Goal: Task Accomplishment & Management: Manage account settings

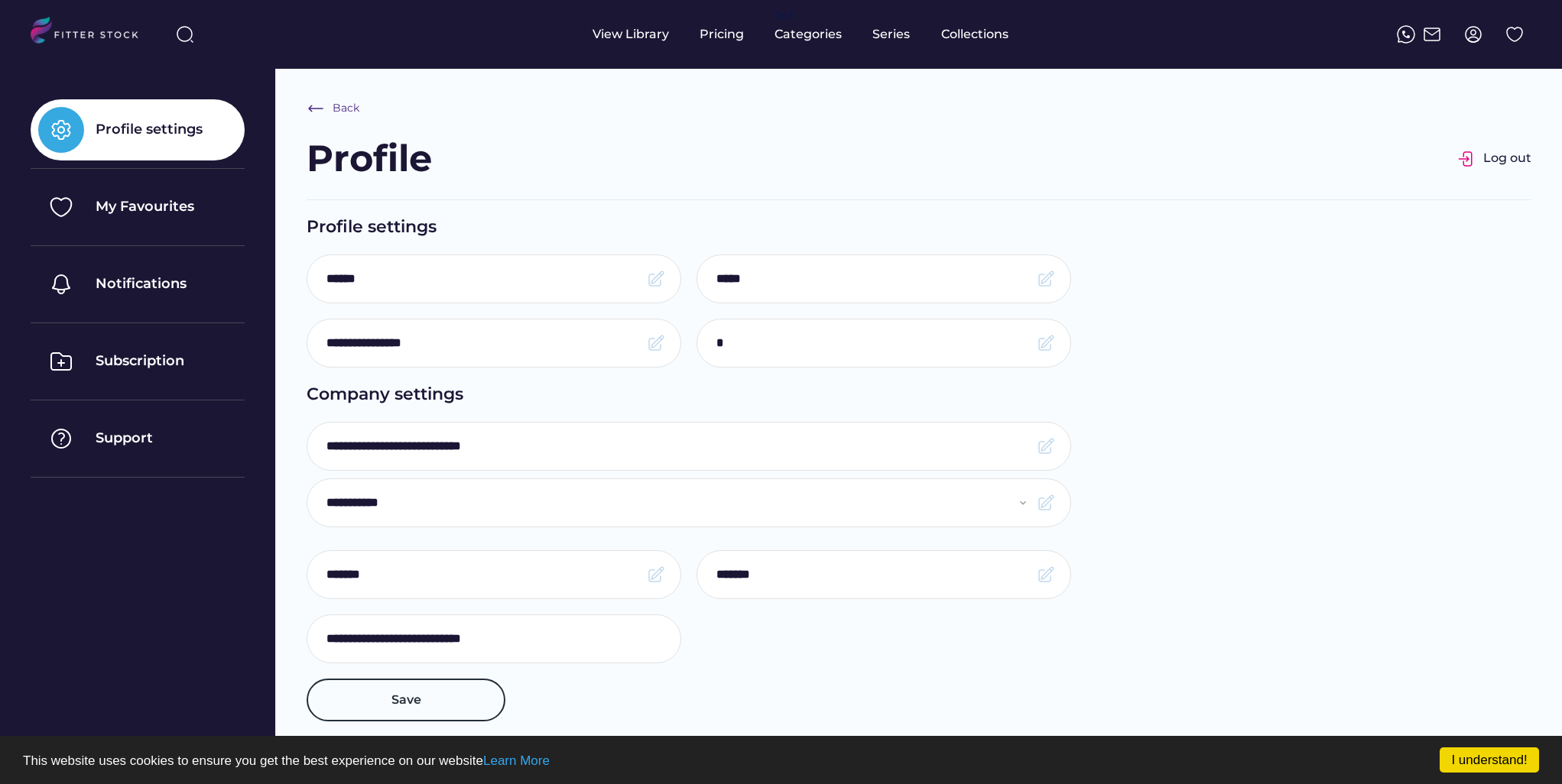
select select "**********"
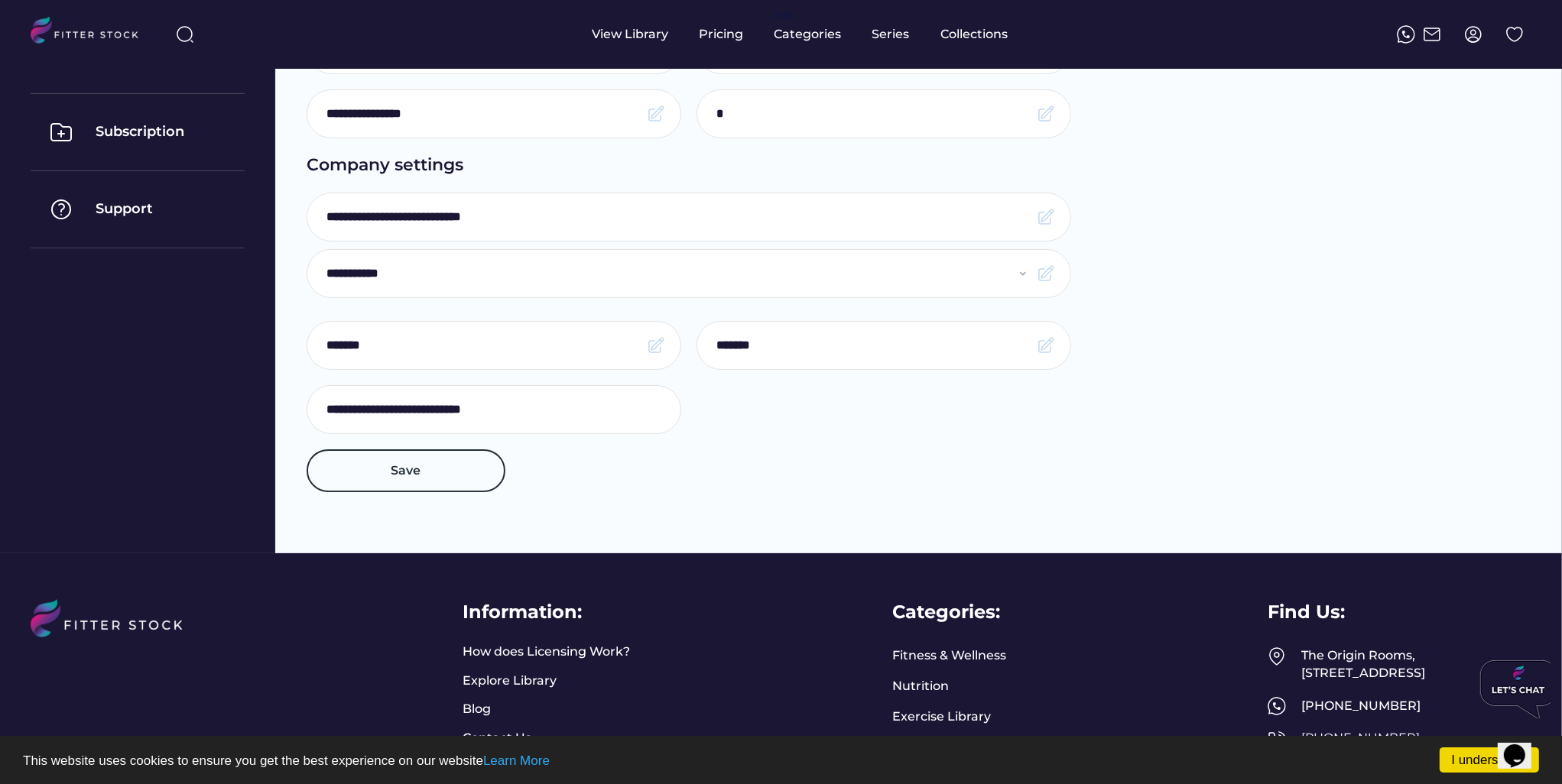
scroll to position [230, 0]
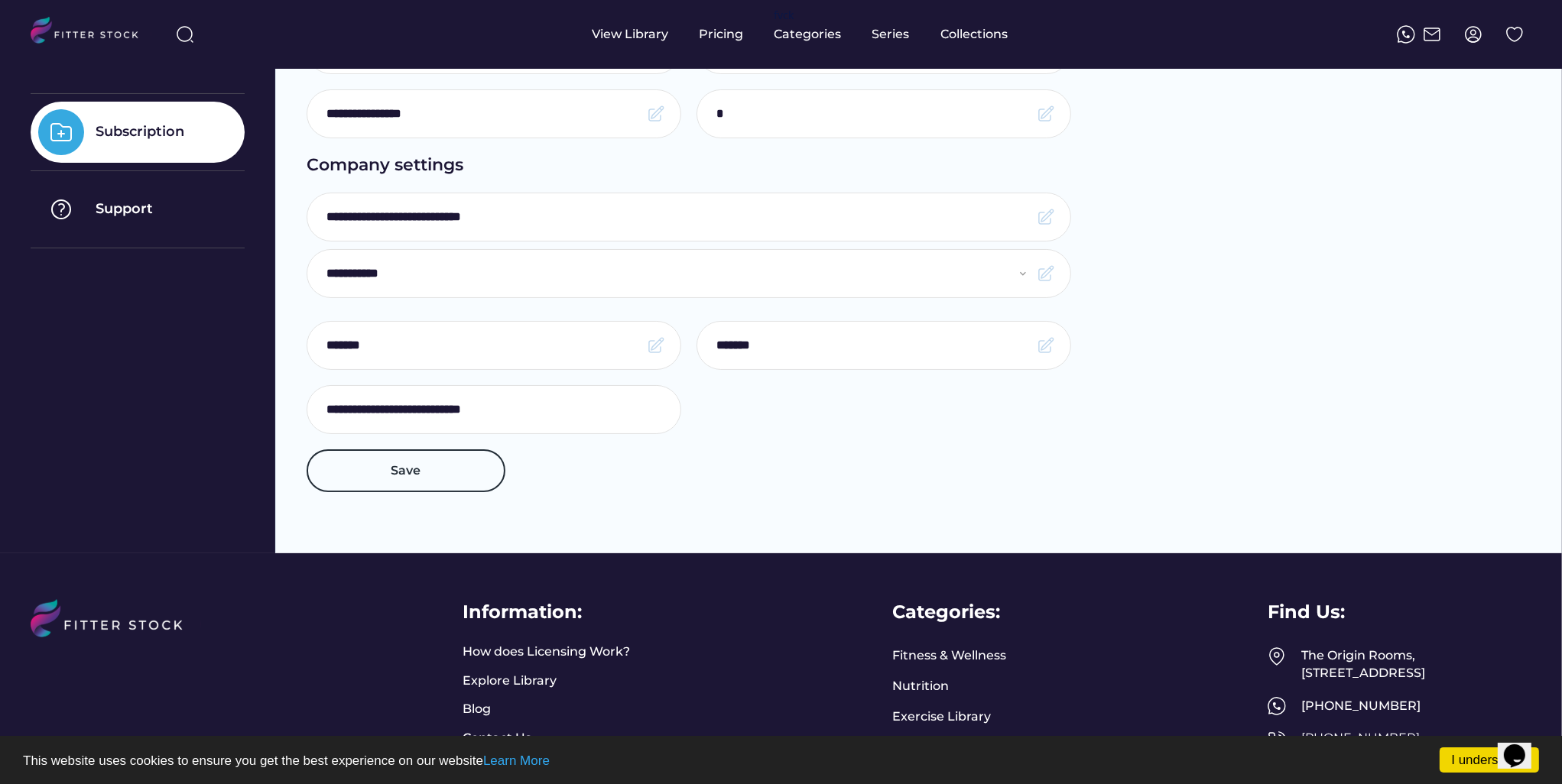
click at [138, 131] on div "Subscription" at bounding box center [140, 131] width 89 height 19
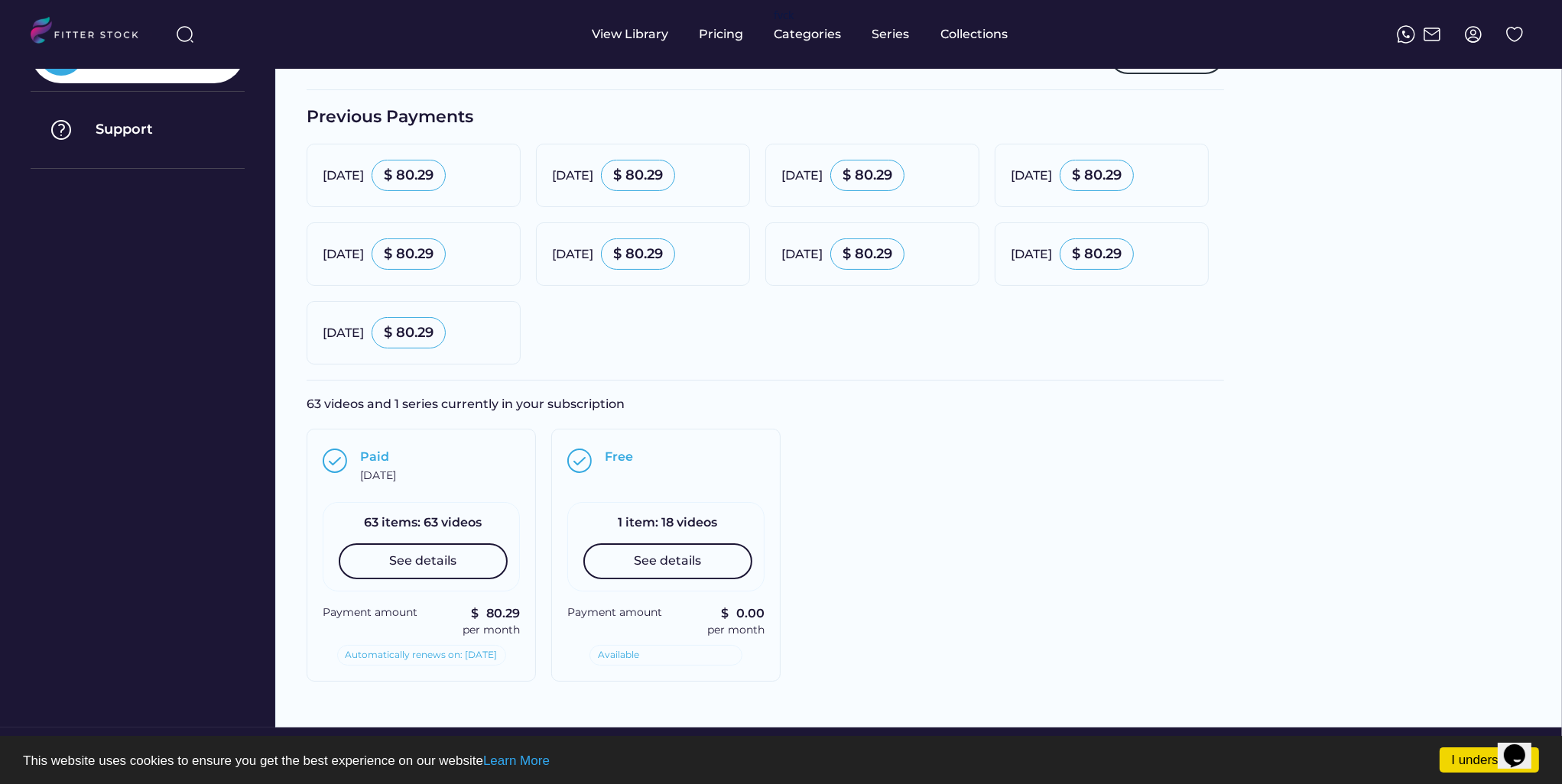
scroll to position [306, 0]
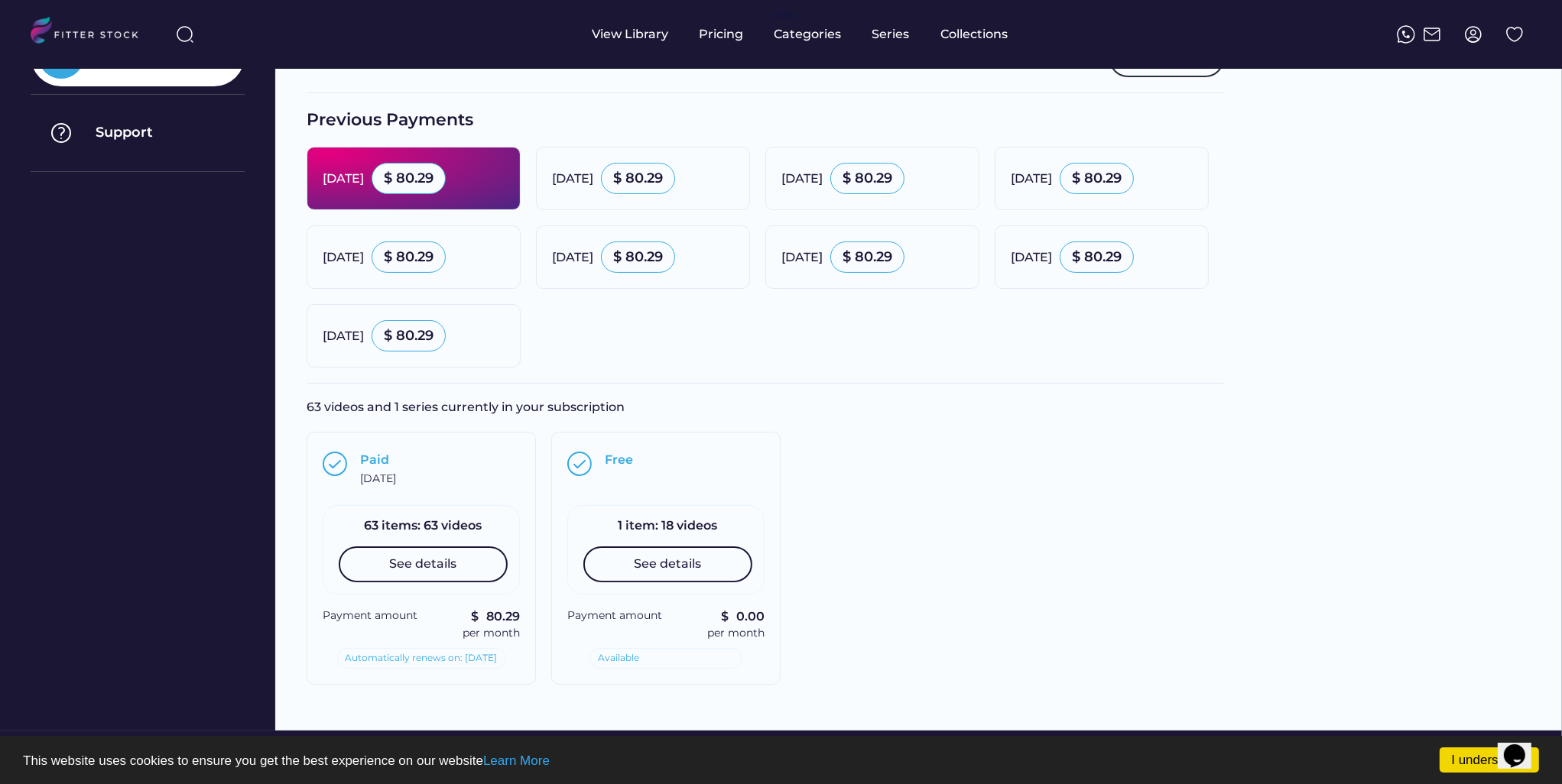
click at [434, 181] on div "$ 80.29" at bounding box center [408, 178] width 50 height 19
click at [323, 170] on div "[DATE]" at bounding box center [343, 178] width 41 height 17
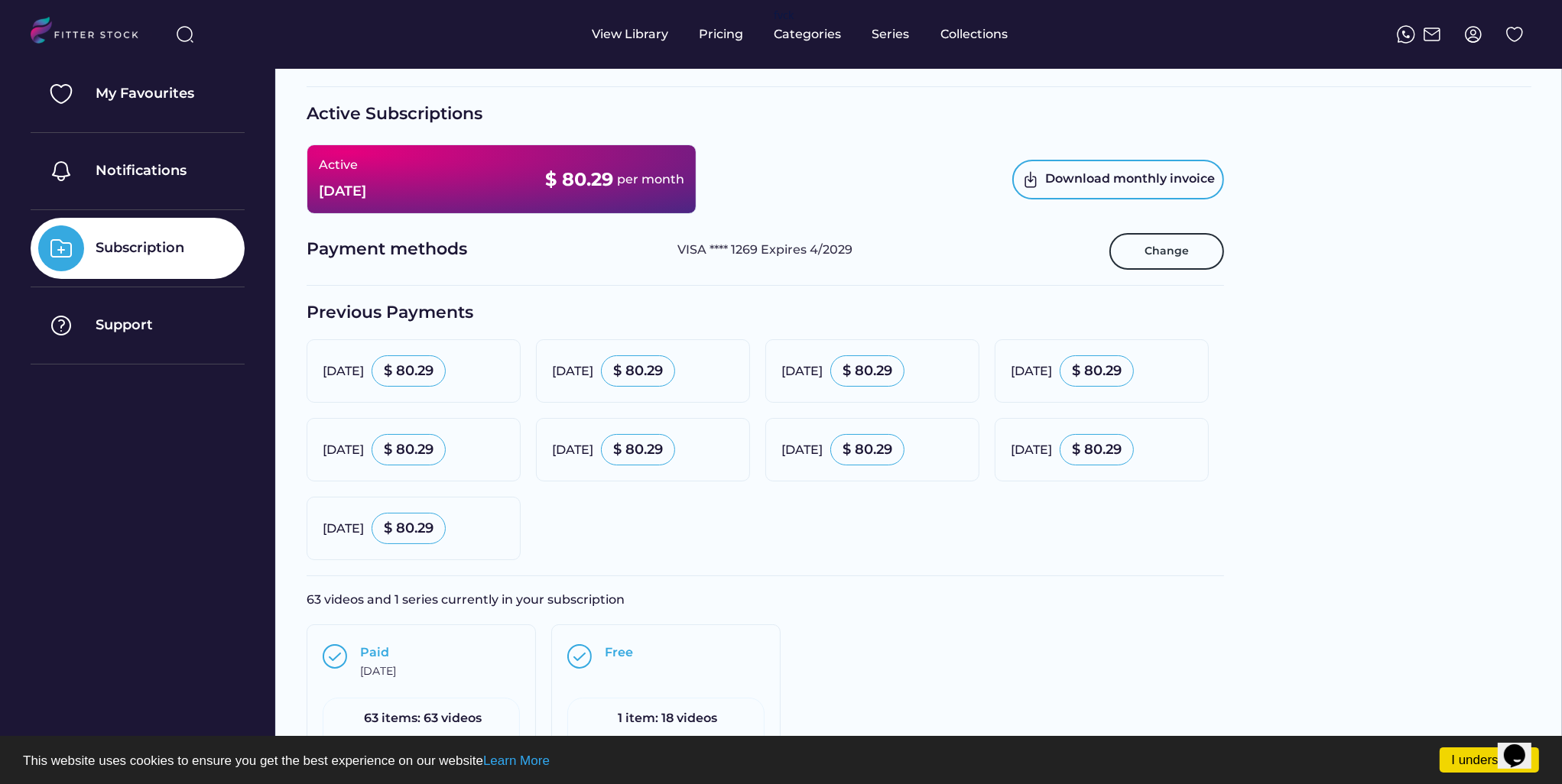
scroll to position [0, 0]
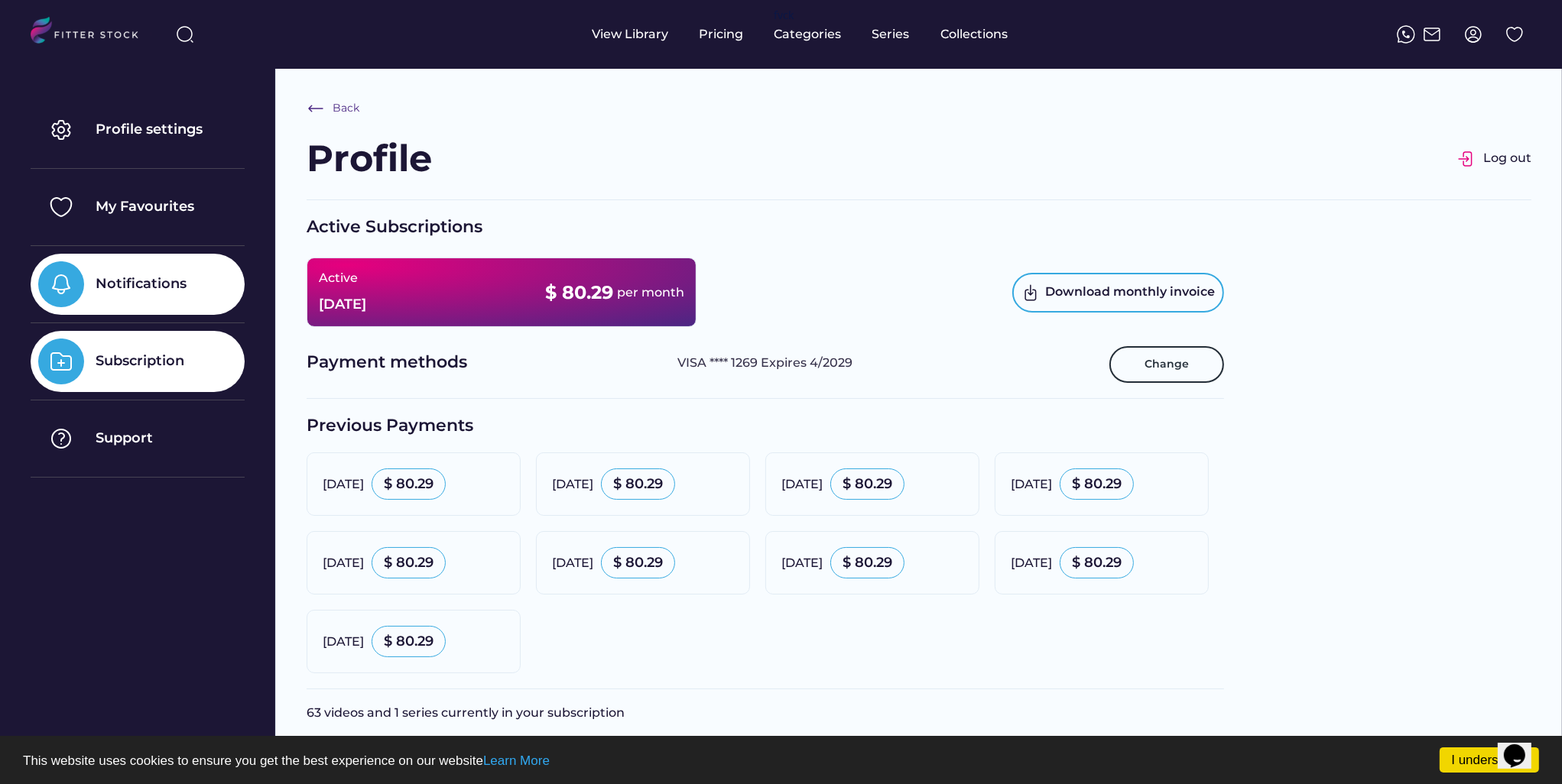
click at [152, 280] on div "Notifications" at bounding box center [140, 284] width 91 height 19
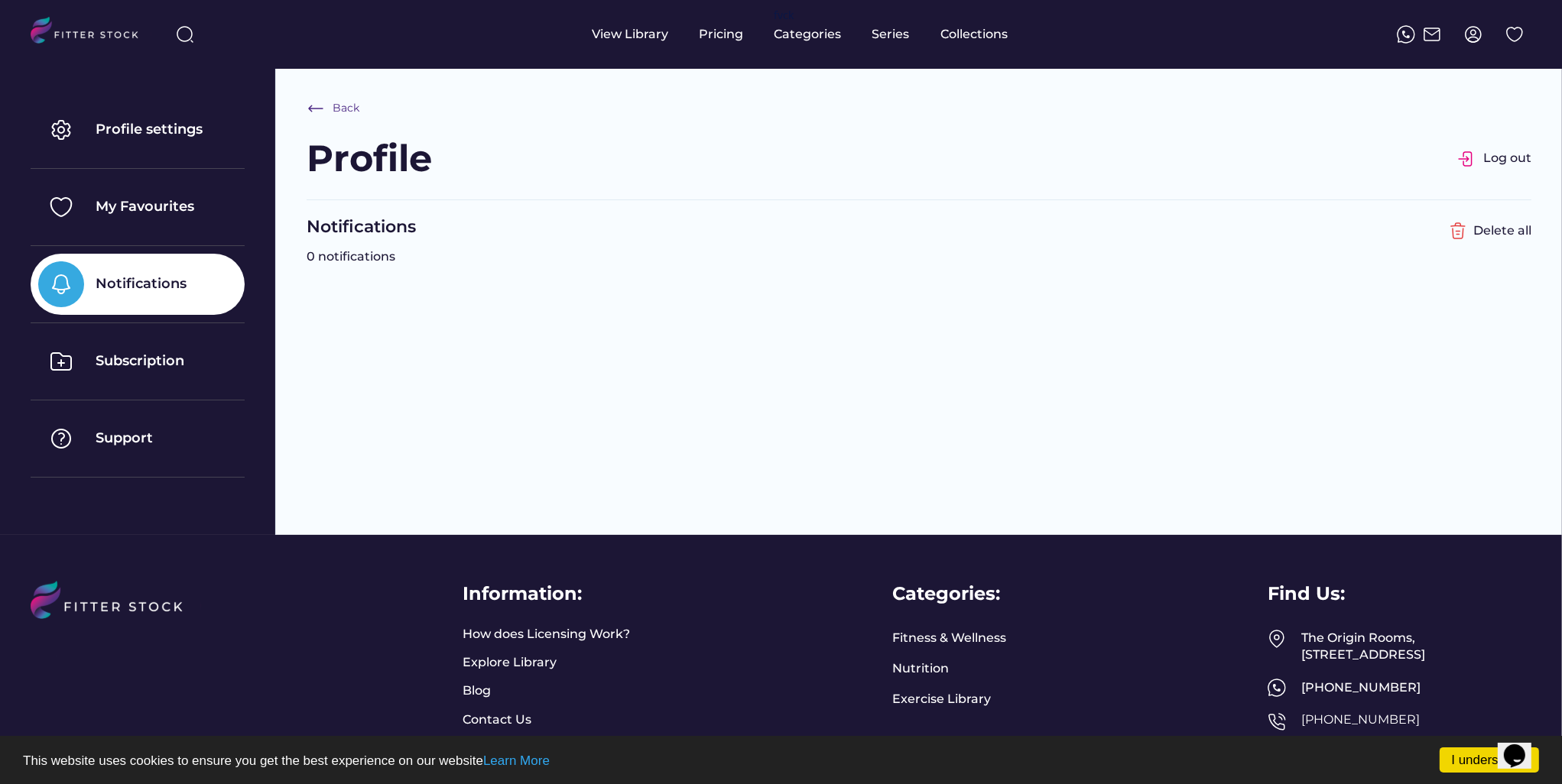
click at [1476, 37] on img at bounding box center [1473, 34] width 18 height 18
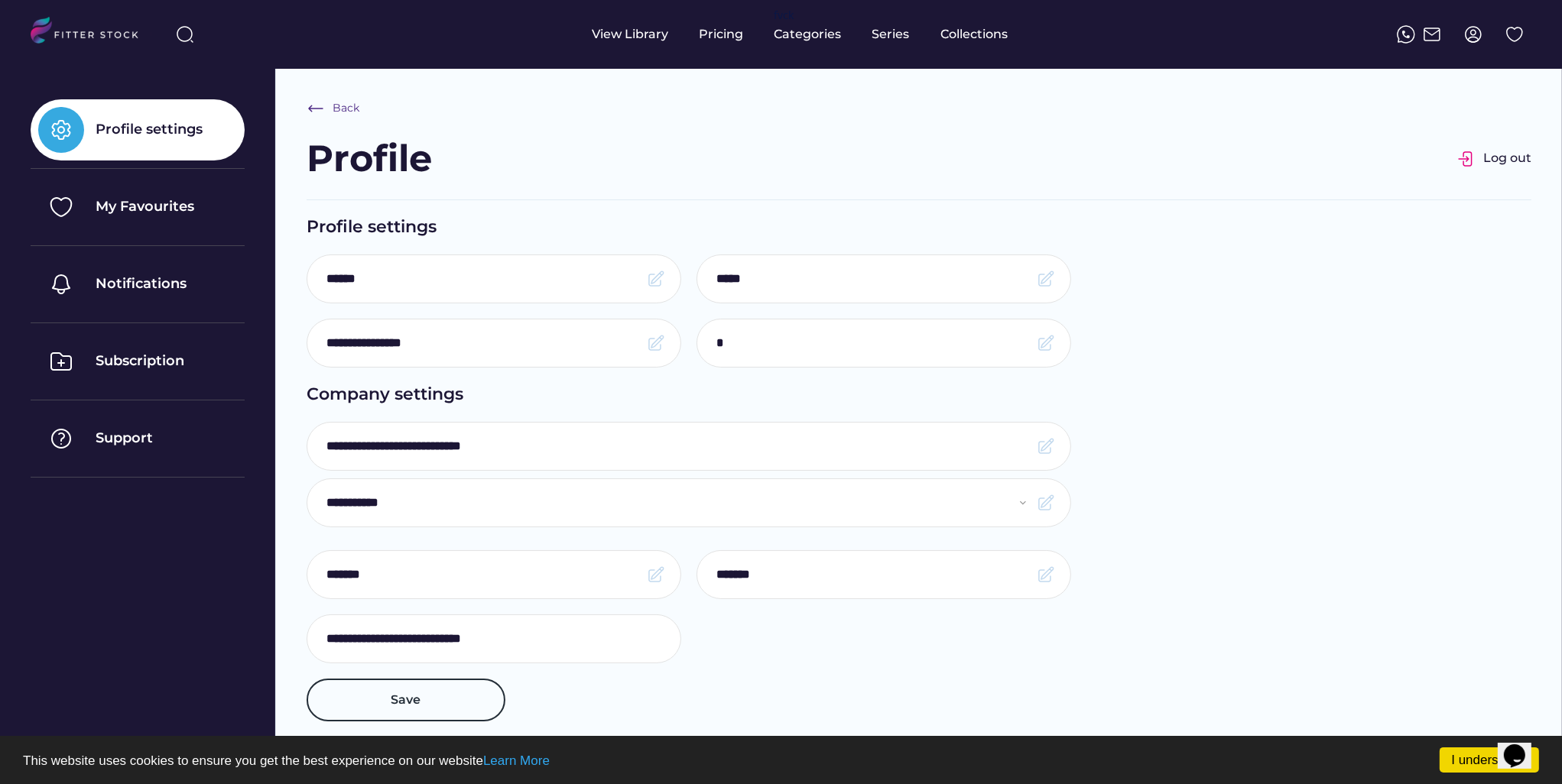
click at [118, 126] on div "Profile settings" at bounding box center [149, 129] width 107 height 19
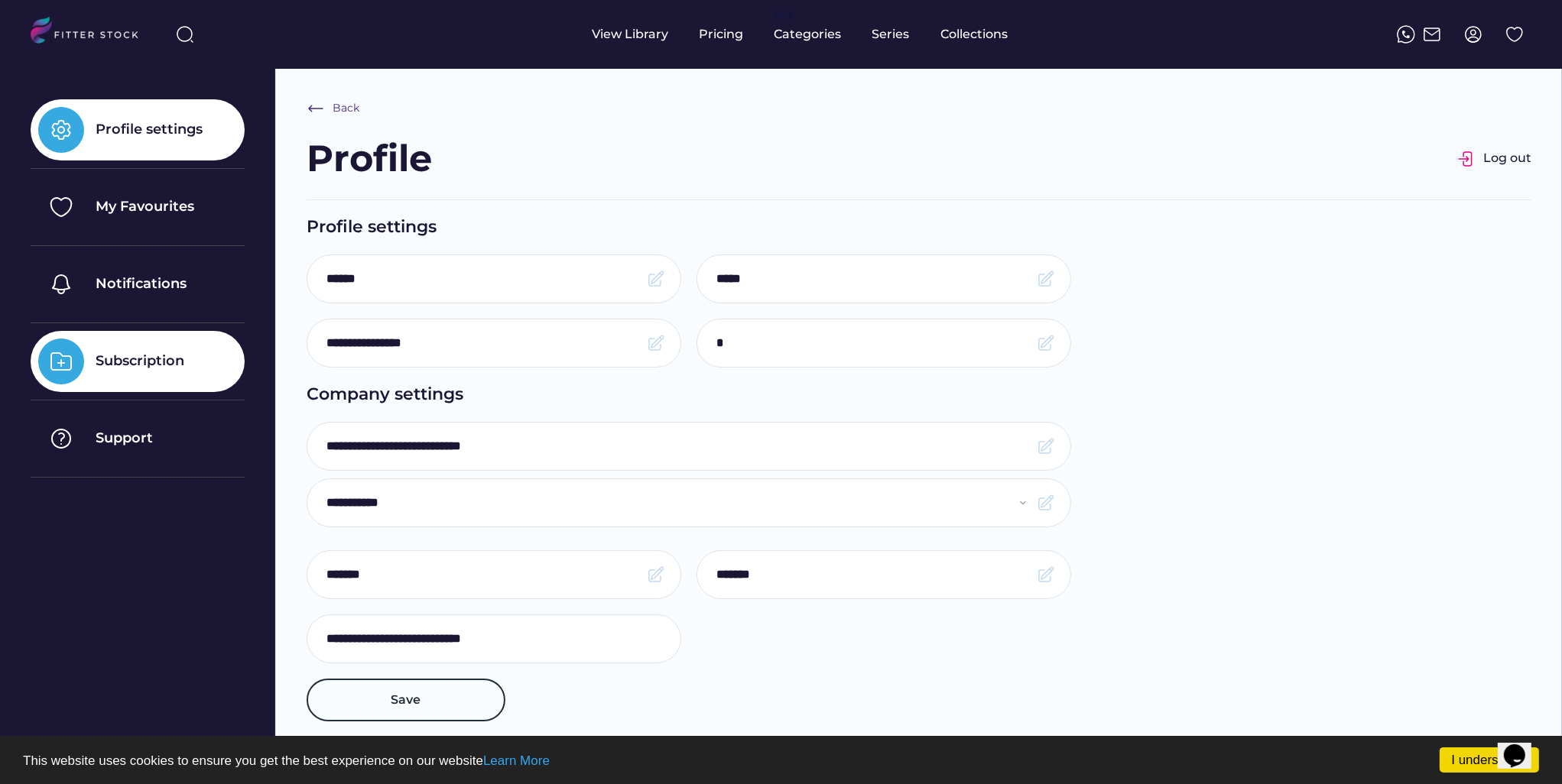
click at [146, 362] on div "Subscription" at bounding box center [140, 361] width 89 height 19
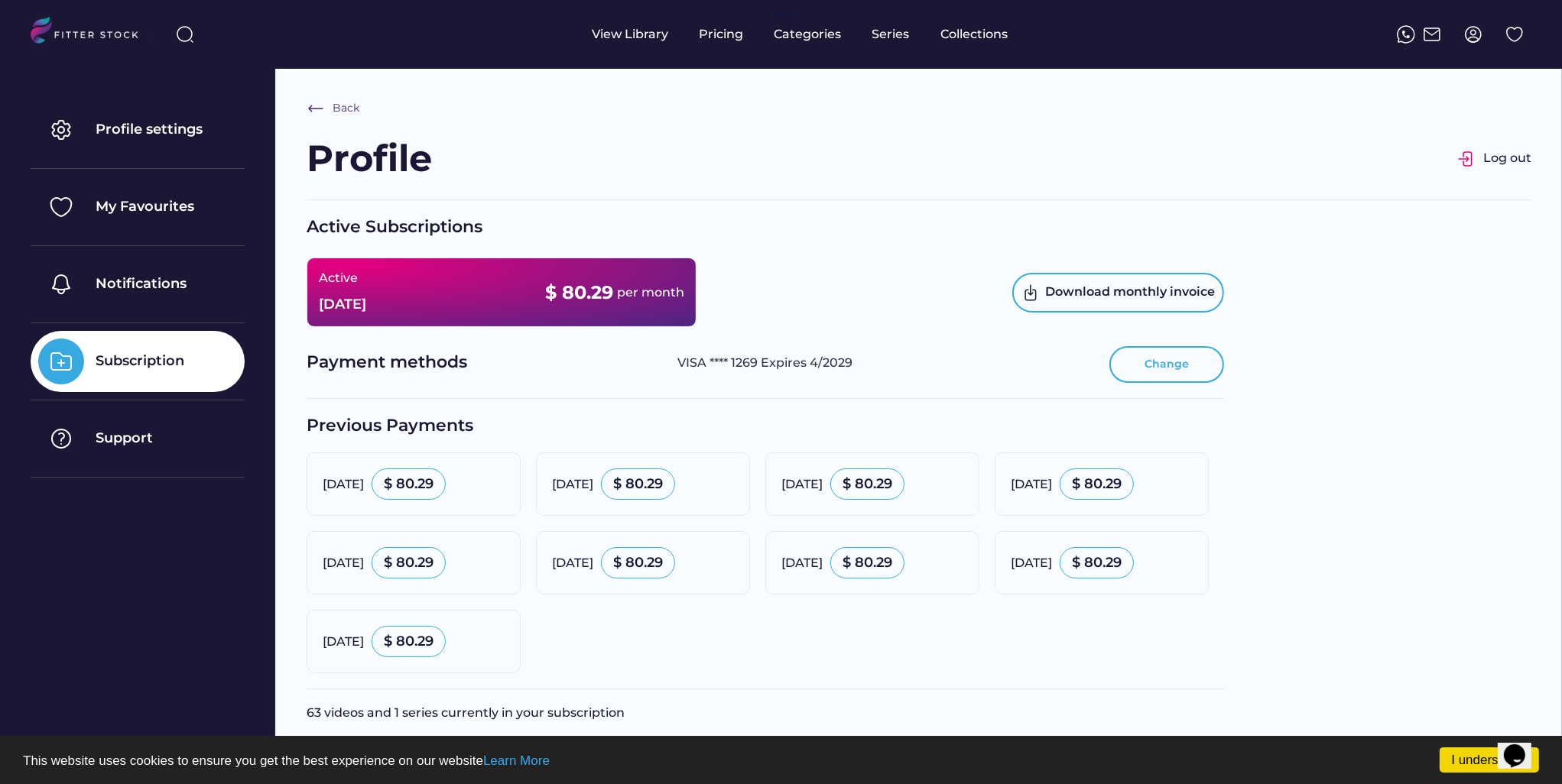
click at [1179, 371] on button "Change" at bounding box center [1166, 365] width 114 height 37
click at [1173, 365] on button "Change" at bounding box center [1166, 365] width 114 height 37
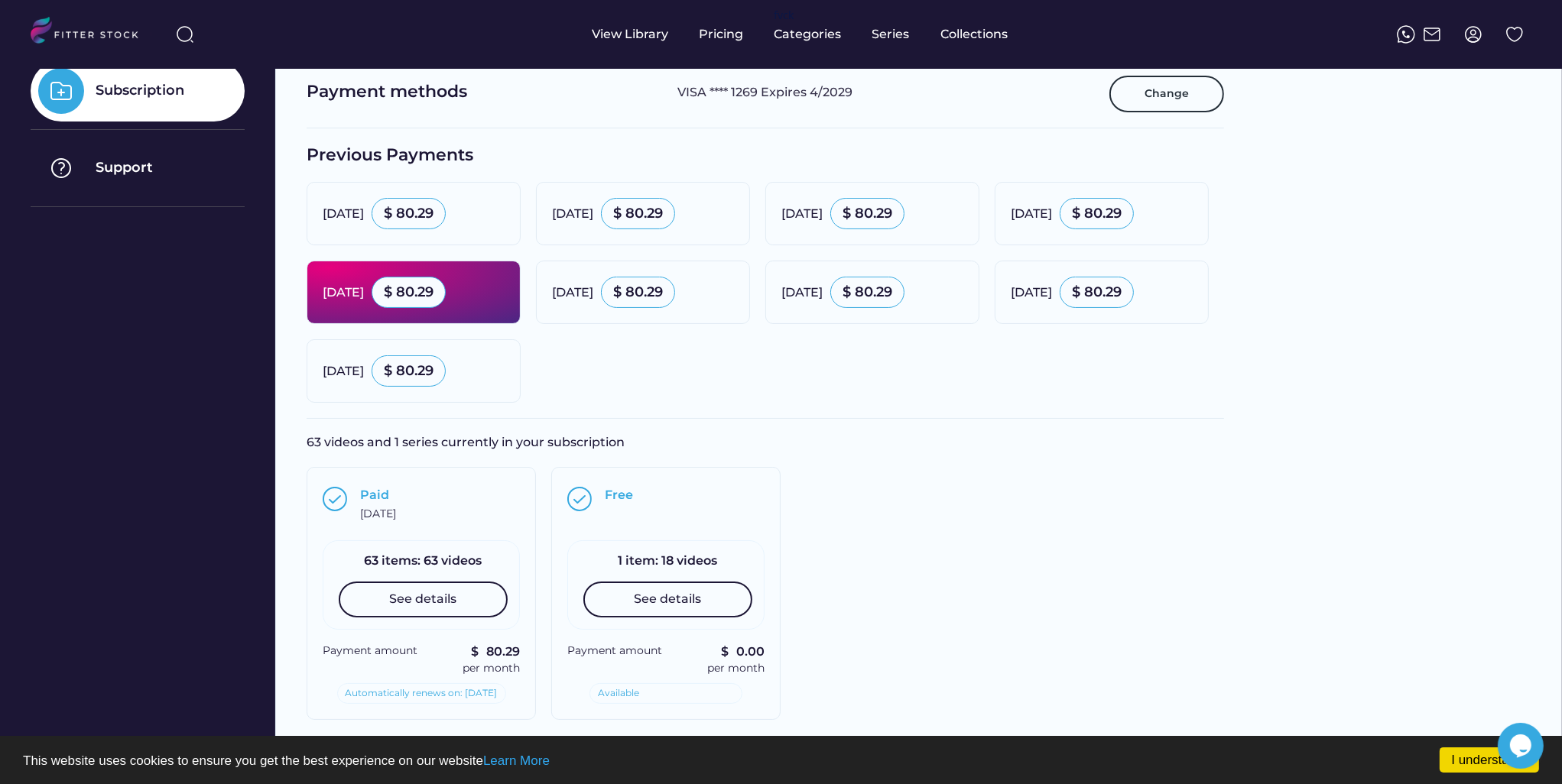
scroll to position [306, 0]
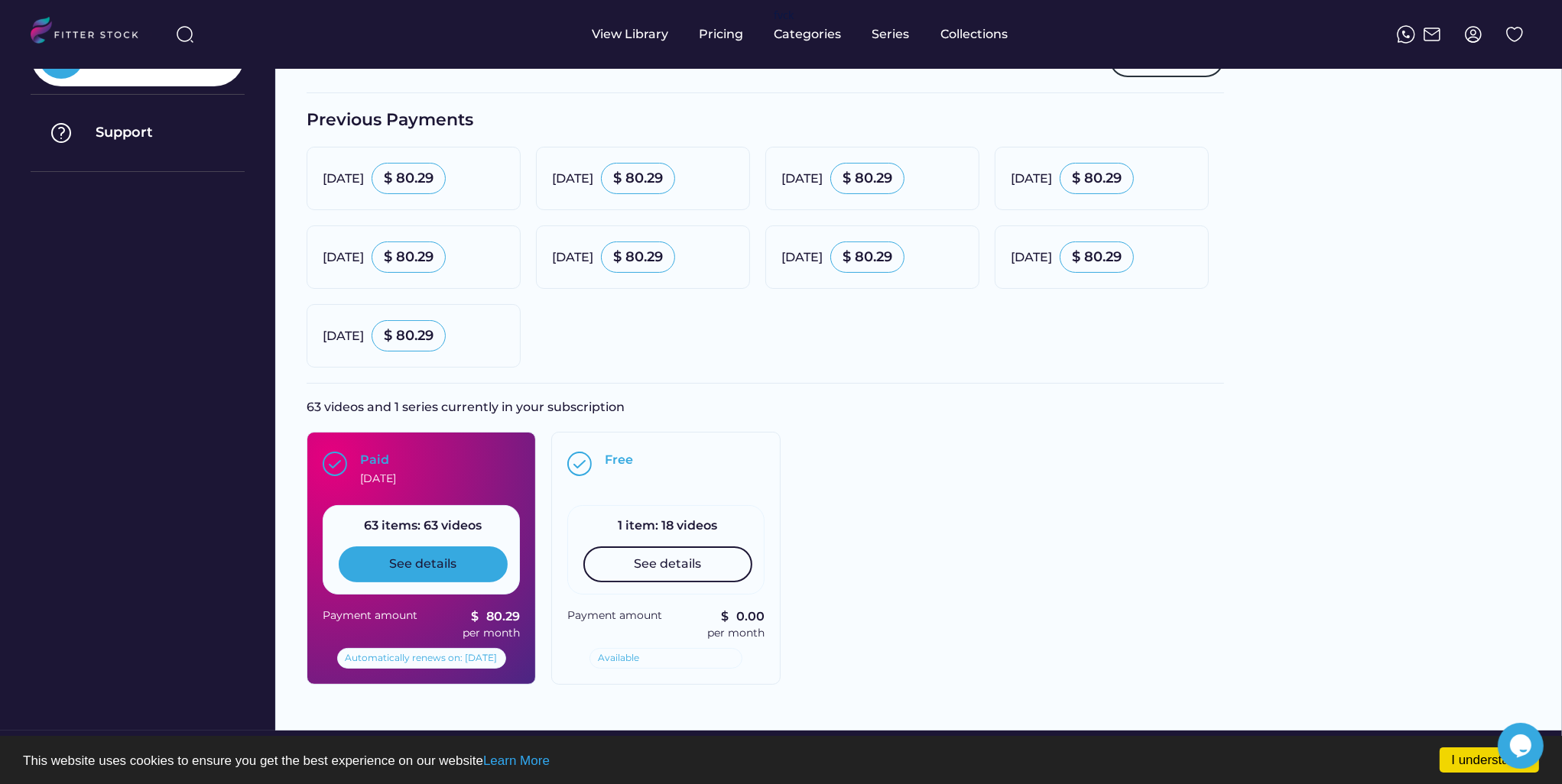
click at [479, 560] on div "See details" at bounding box center [423, 563] width 169 height 35
click at [403, 562] on div "See details" at bounding box center [423, 563] width 68 height 17
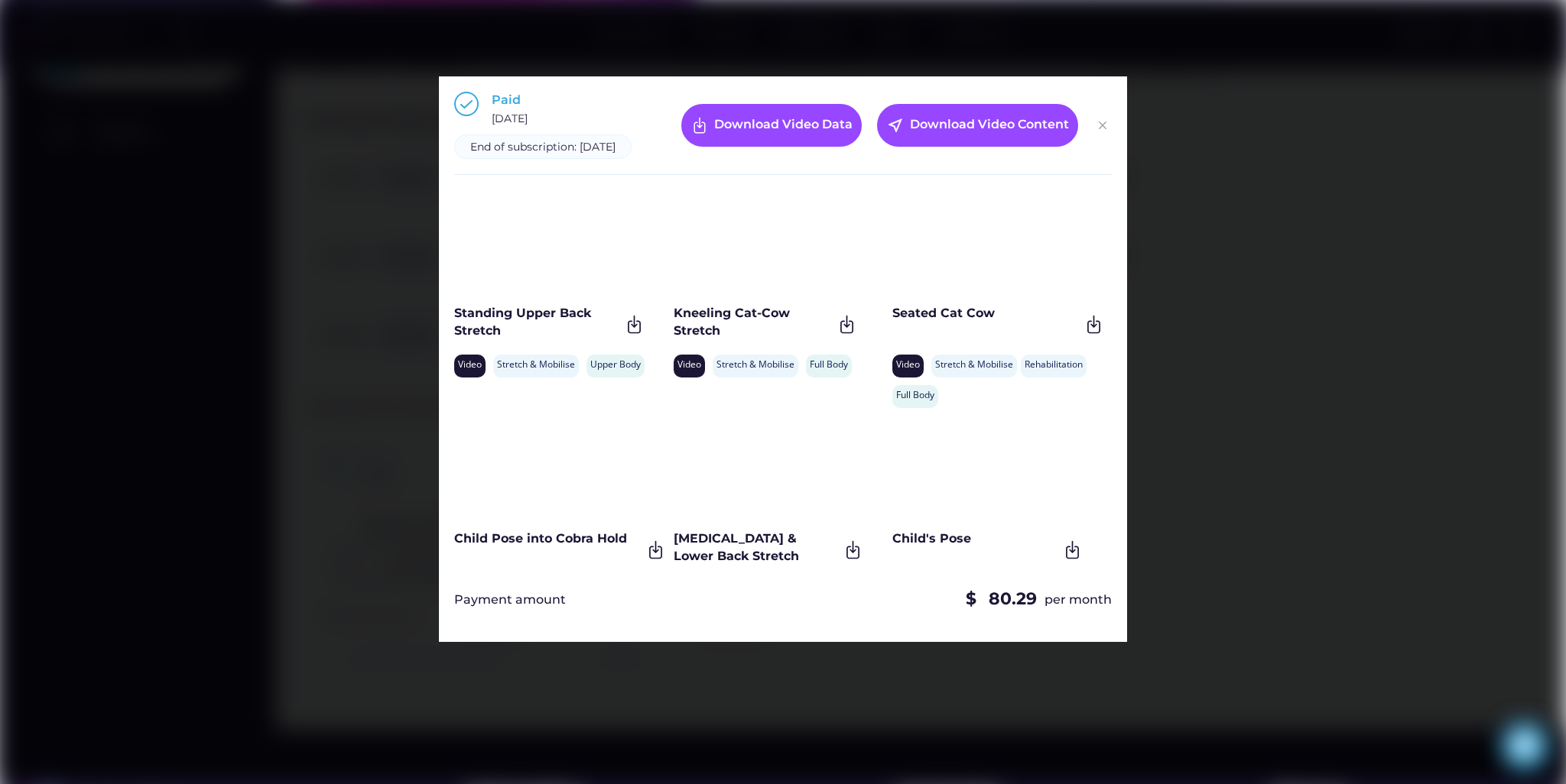
click at [1109, 134] on img at bounding box center [1102, 125] width 18 height 18
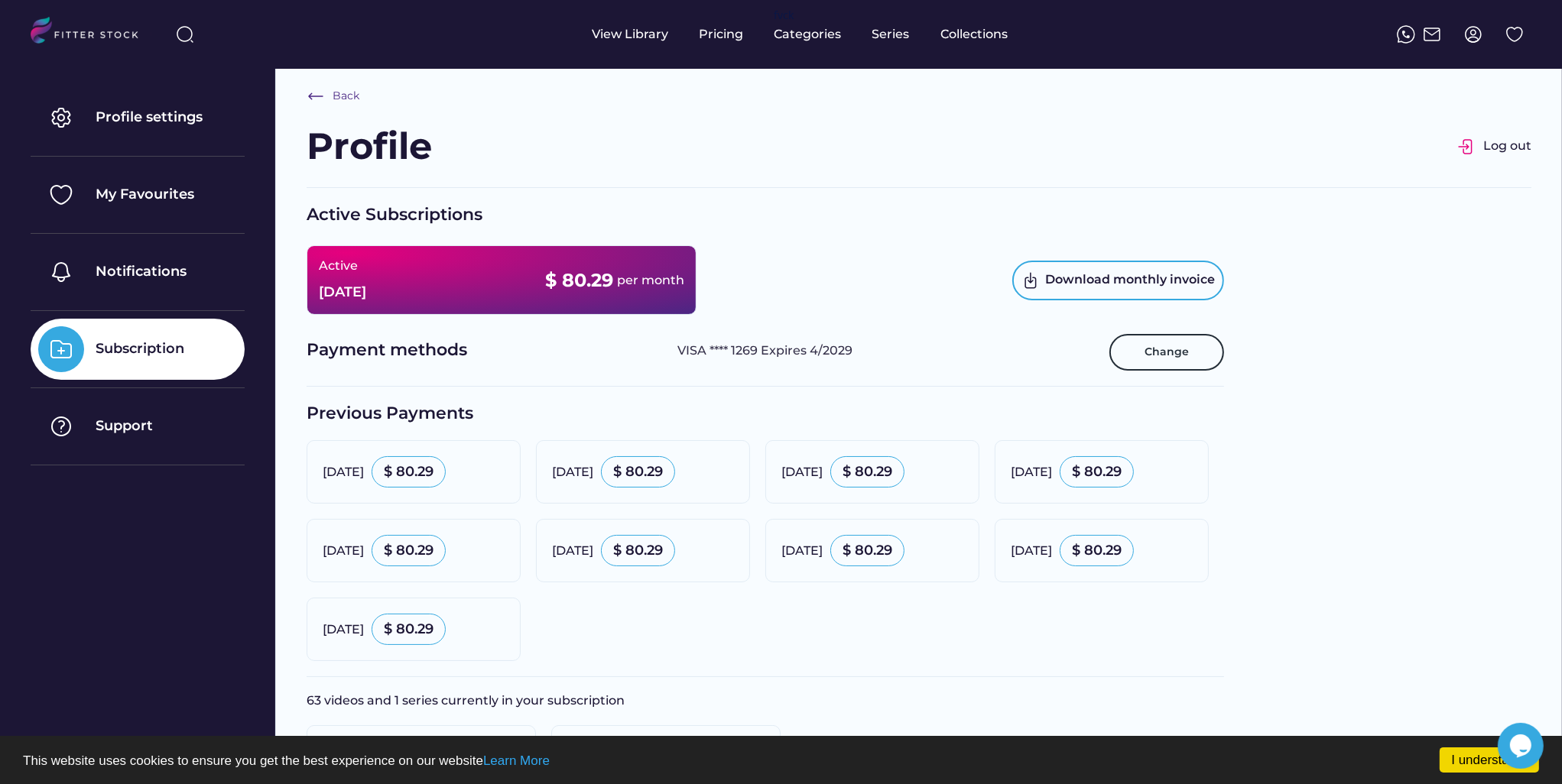
scroll to position [0, 0]
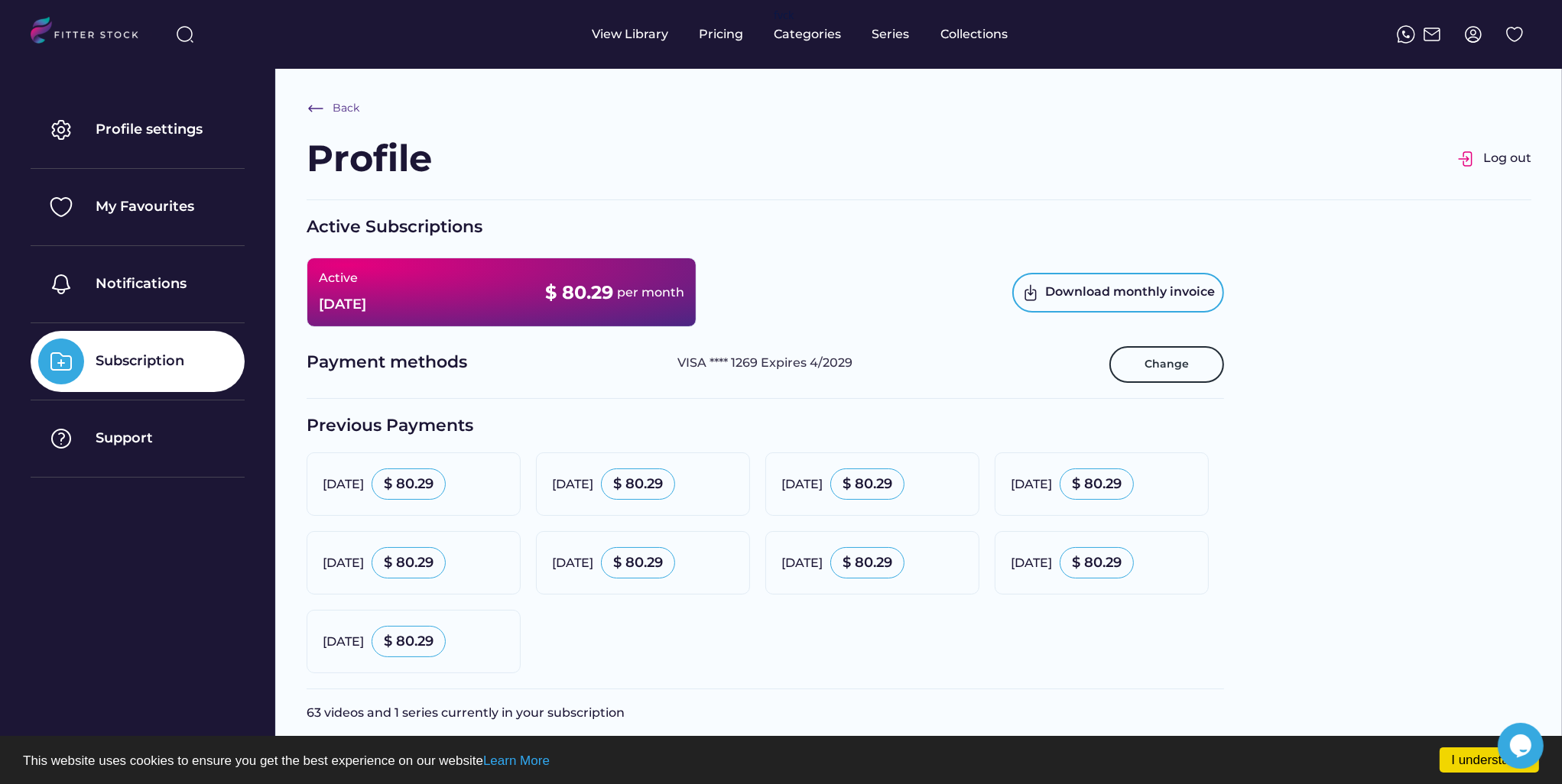
click at [1473, 32] on img at bounding box center [1473, 34] width 18 height 18
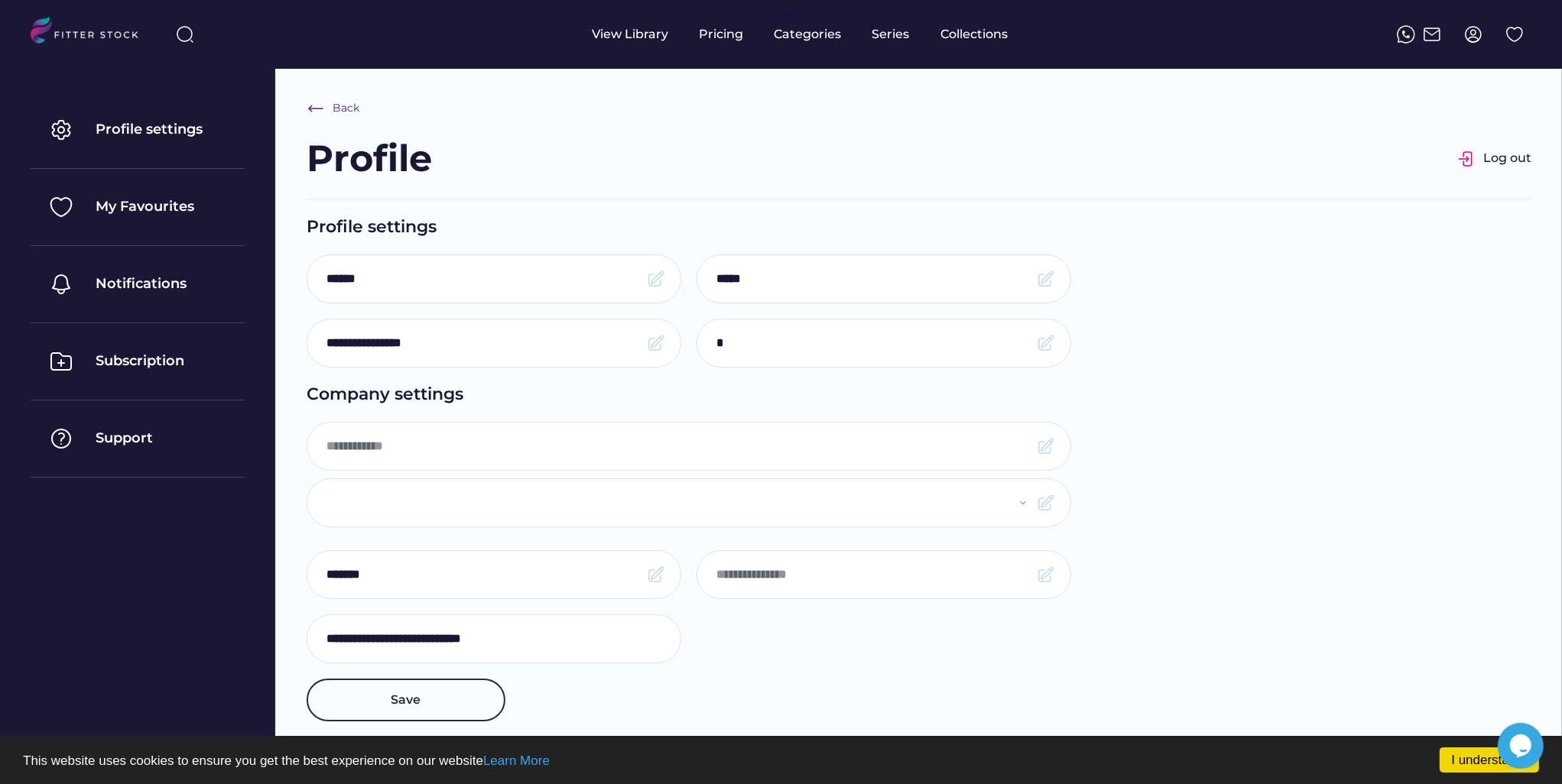
select select
type input "**********"
type input "*******"
select select "**********"
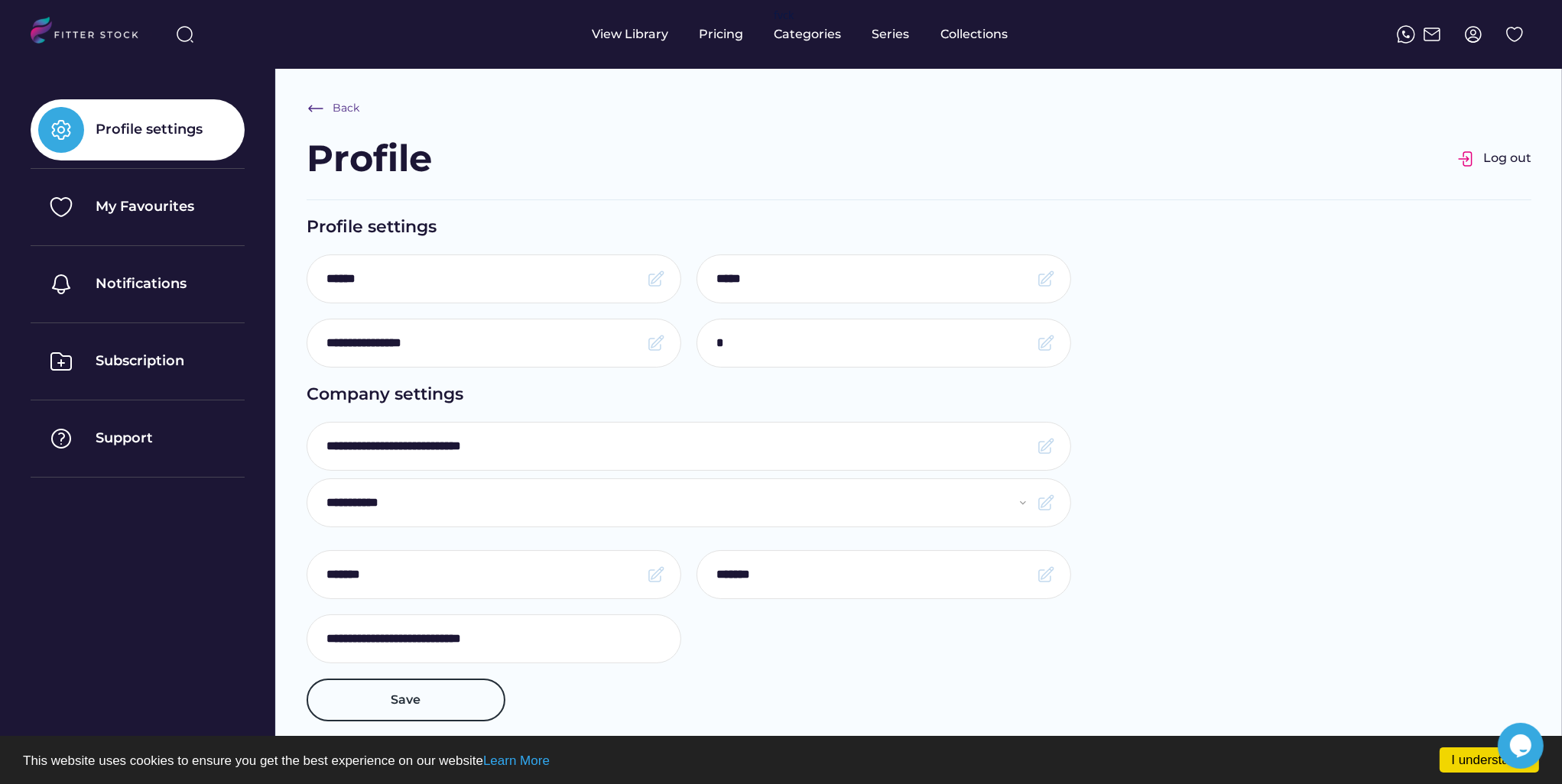
click at [131, 124] on div "Profile settings" at bounding box center [149, 129] width 107 height 19
